Goal: Transaction & Acquisition: Purchase product/service

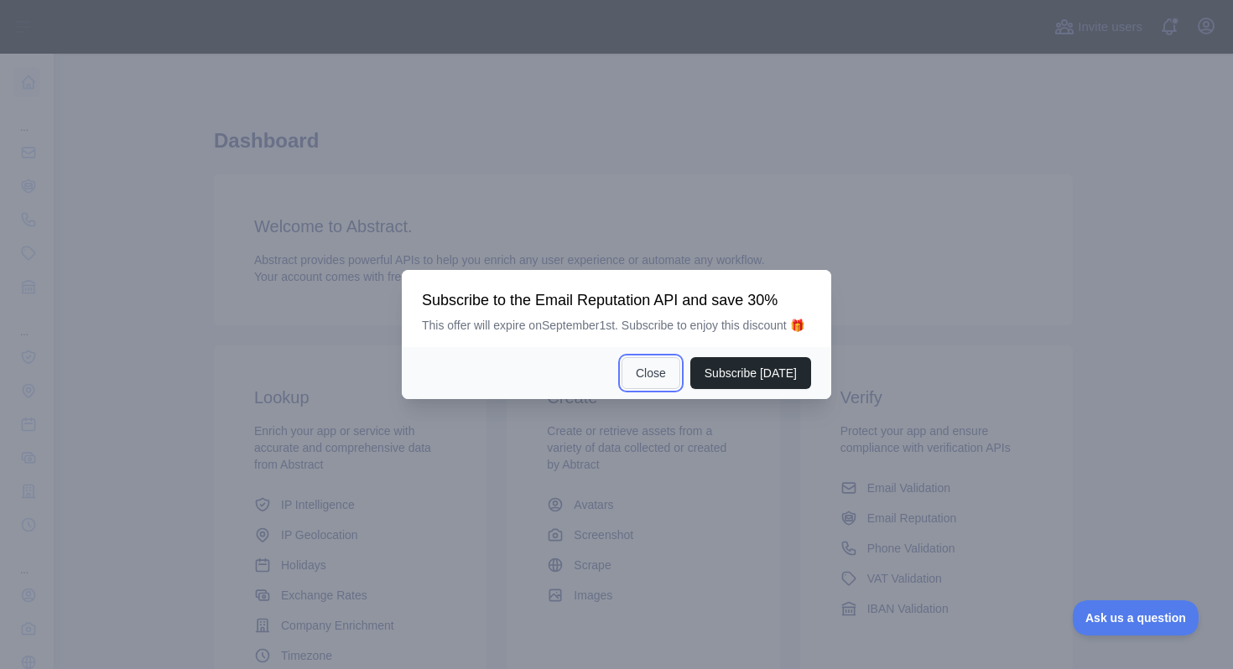
click at [640, 389] on button "Close" at bounding box center [650, 373] width 59 height 32
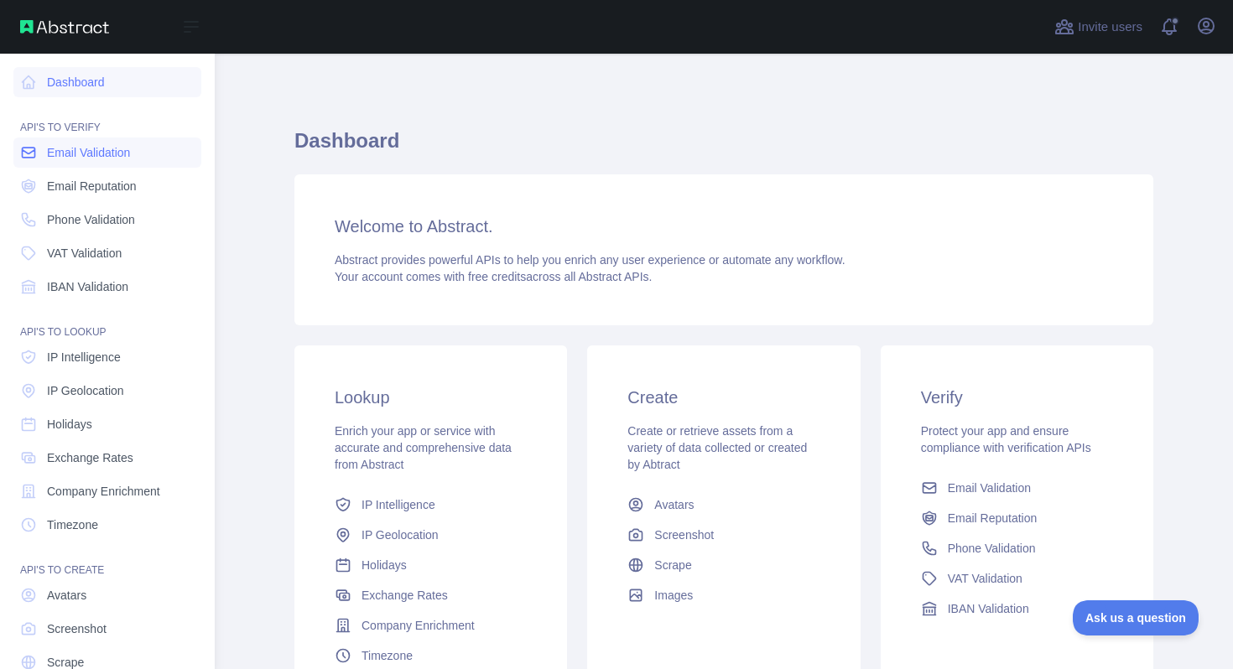
click at [89, 144] on span "Email Validation" at bounding box center [88, 152] width 83 height 17
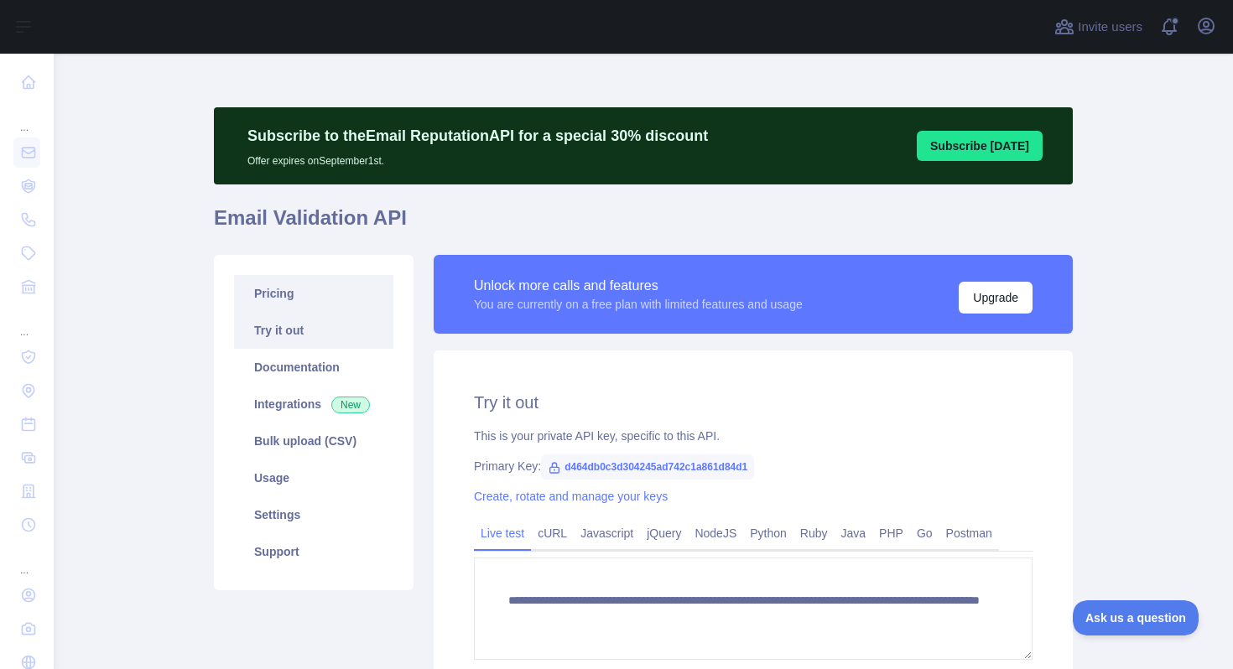
click at [293, 296] on link "Pricing" at bounding box center [313, 293] width 159 height 37
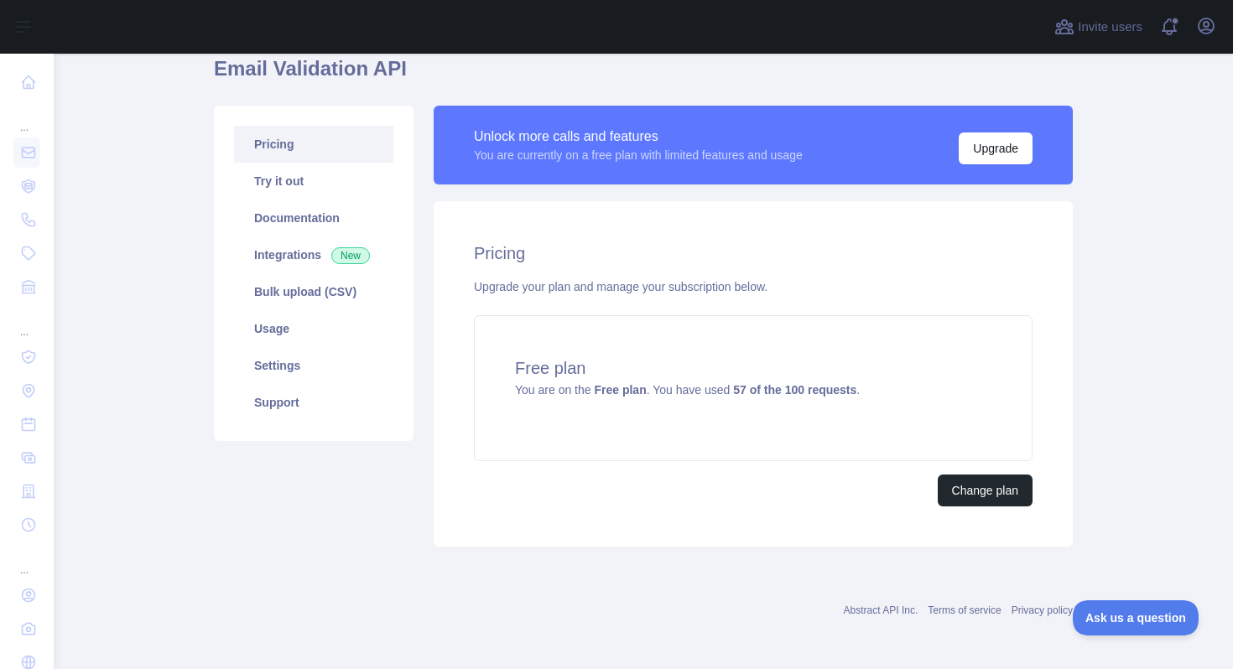
scroll to position [151, 0]
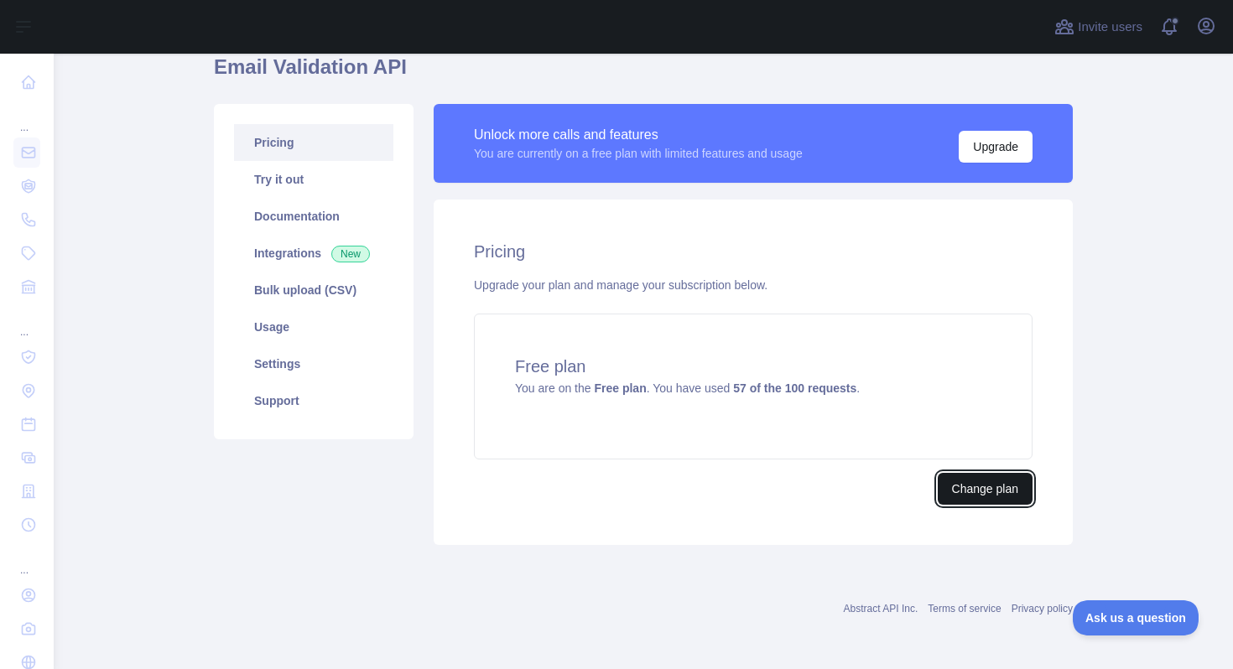
click at [965, 498] on button "Change plan" at bounding box center [984, 489] width 95 height 32
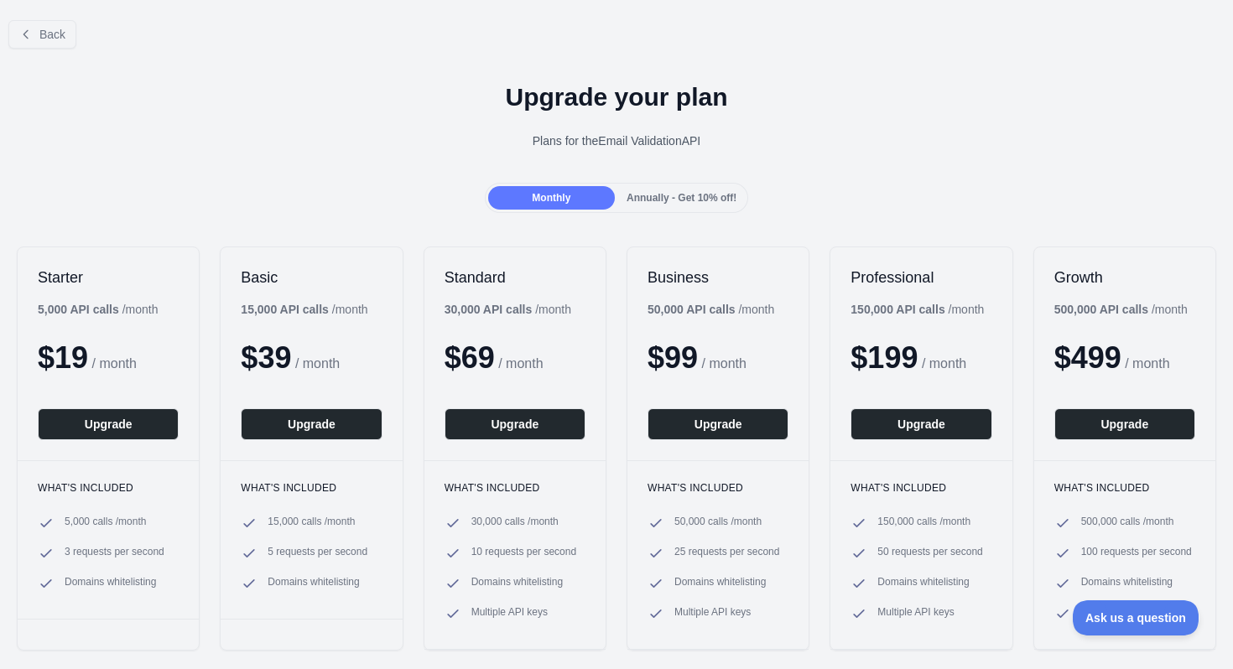
click at [541, 192] on span "Monthly" at bounding box center [551, 198] width 39 height 12
click at [110, 423] on button "Upgrade" at bounding box center [108, 424] width 141 height 32
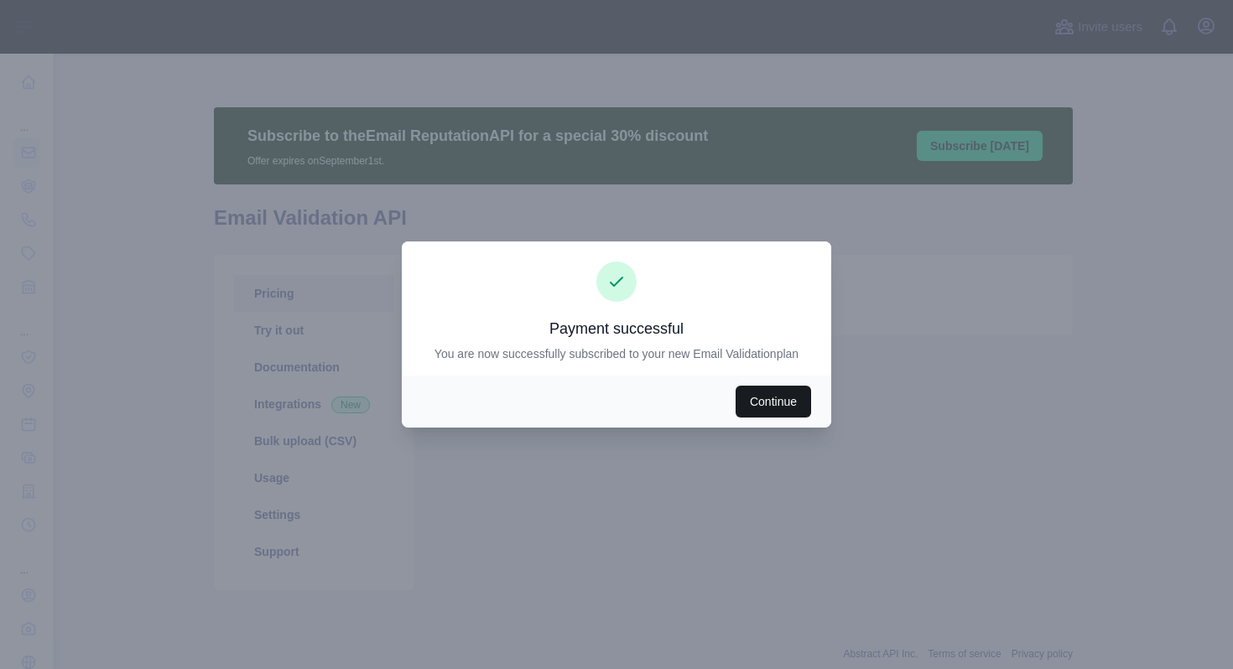
click at [760, 407] on button "Continue" at bounding box center [772, 402] width 75 height 32
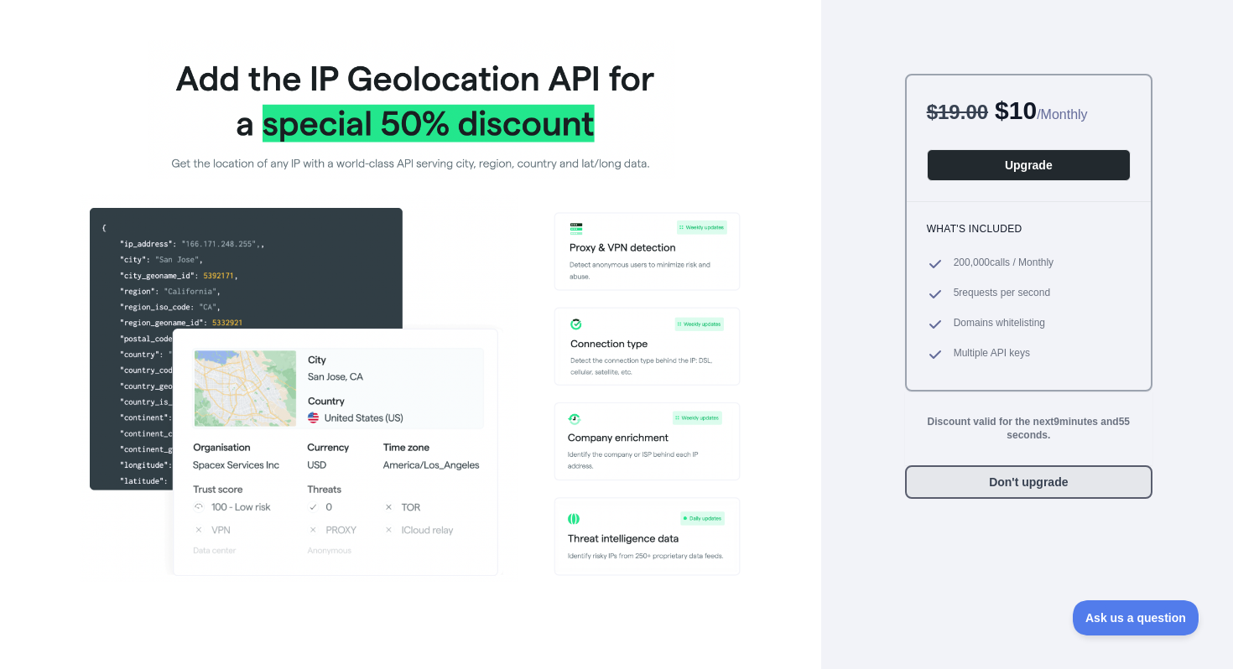
click at [986, 481] on button "Don't upgrade" at bounding box center [1028, 482] width 247 height 34
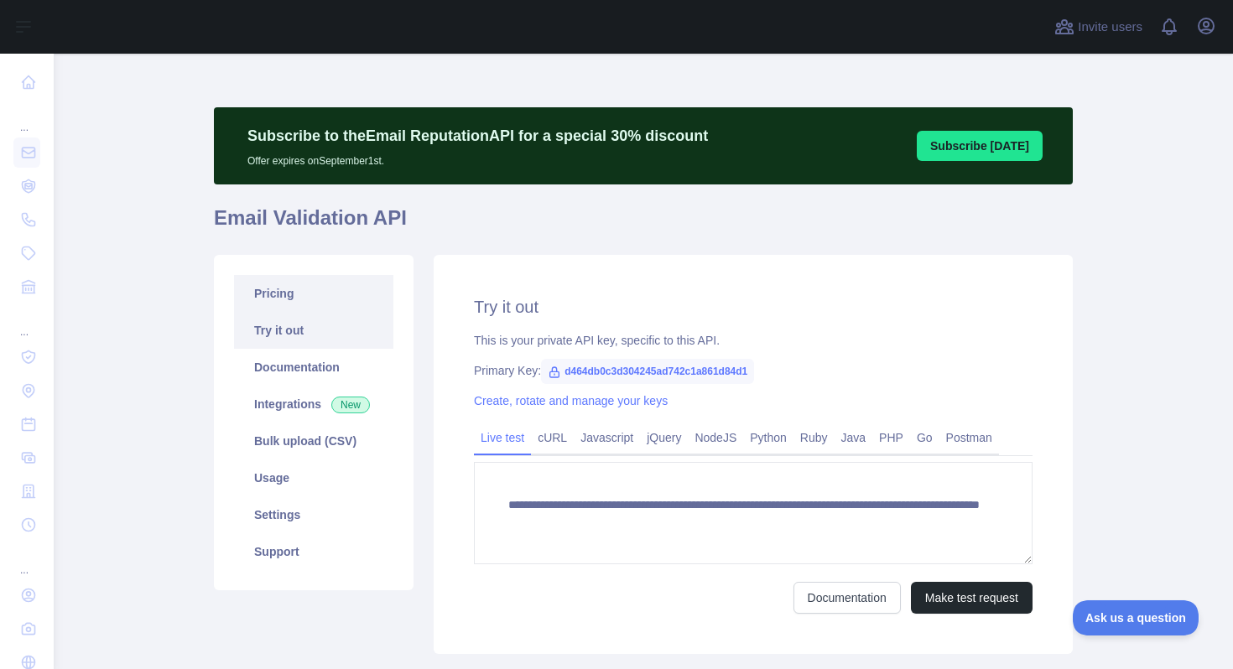
click at [304, 290] on link "Pricing" at bounding box center [313, 293] width 159 height 37
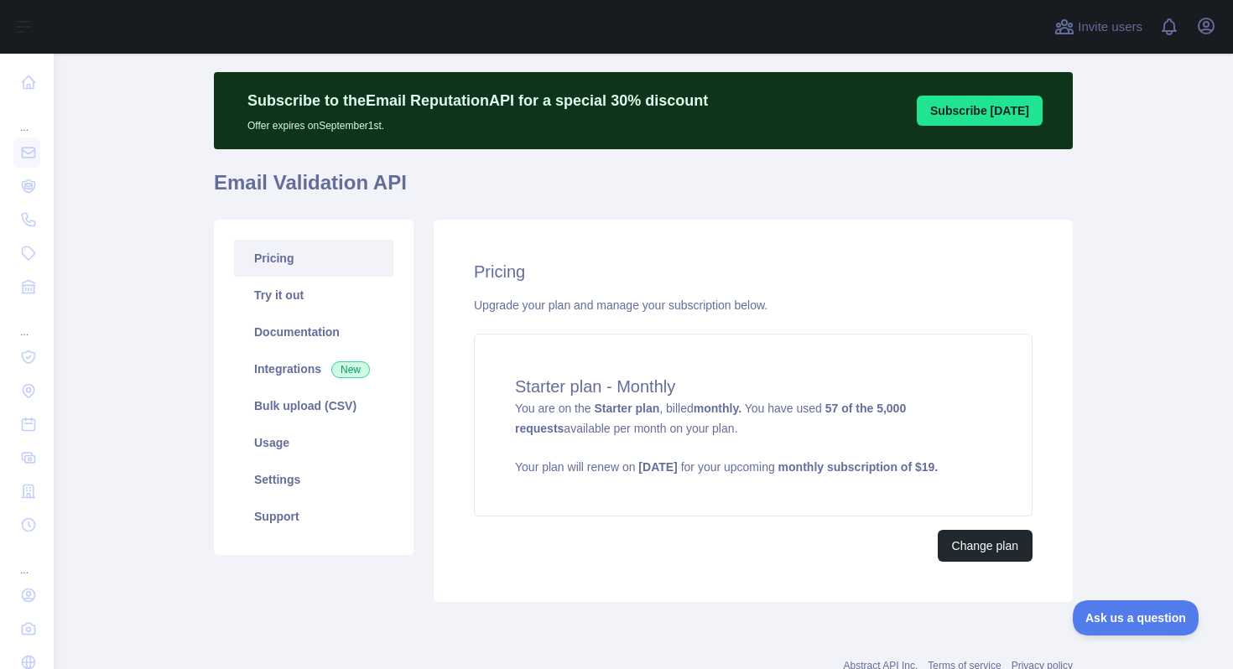
scroll to position [109, 0]
